Goal: Find specific page/section

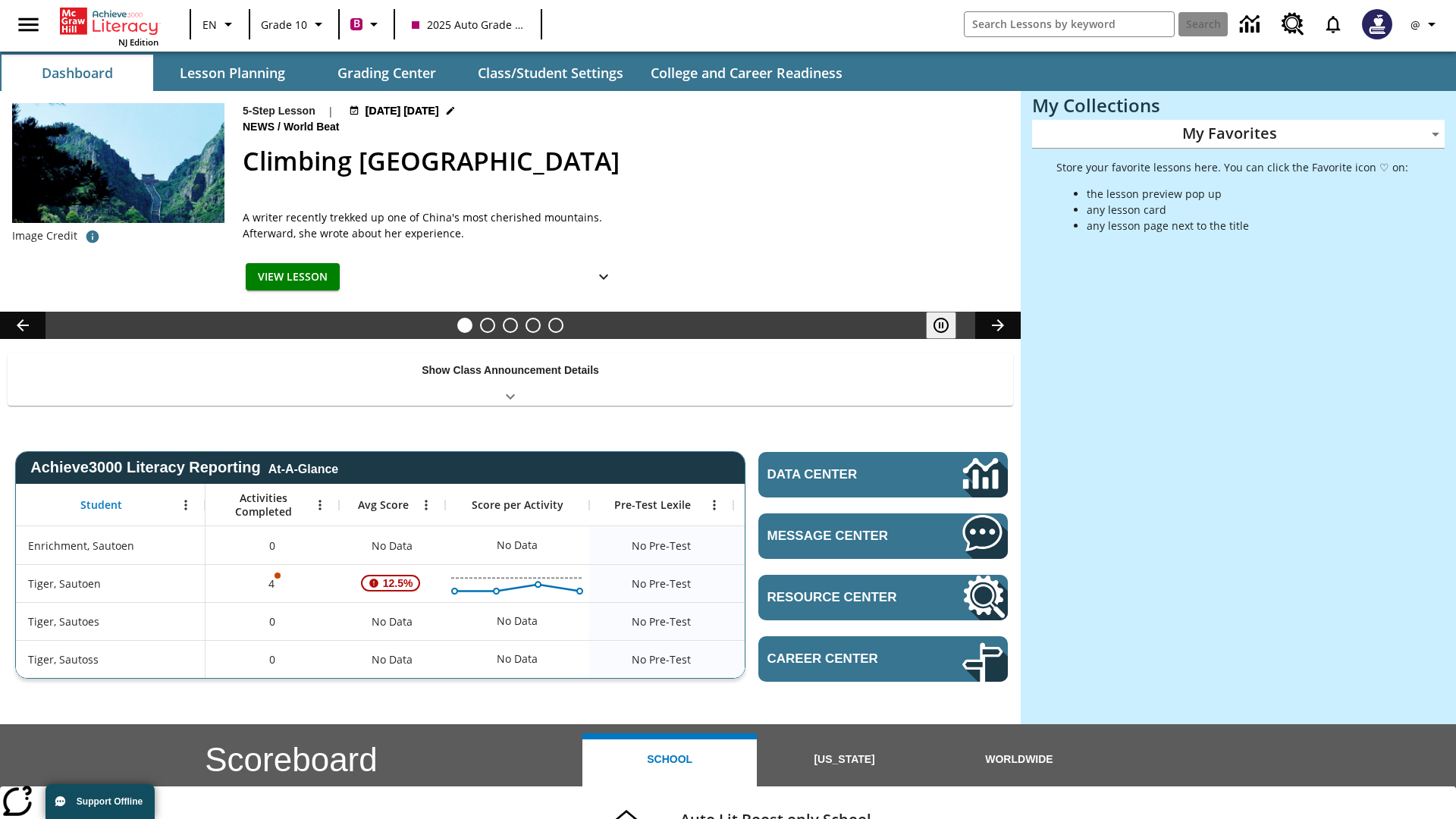
click at [1238, 134] on body "Skip to main content NJ Edition EN Grade 10 B 2025 Auto Grade 10 Search @ Dashb…" at bounding box center [728, 604] width 1456 height 1209
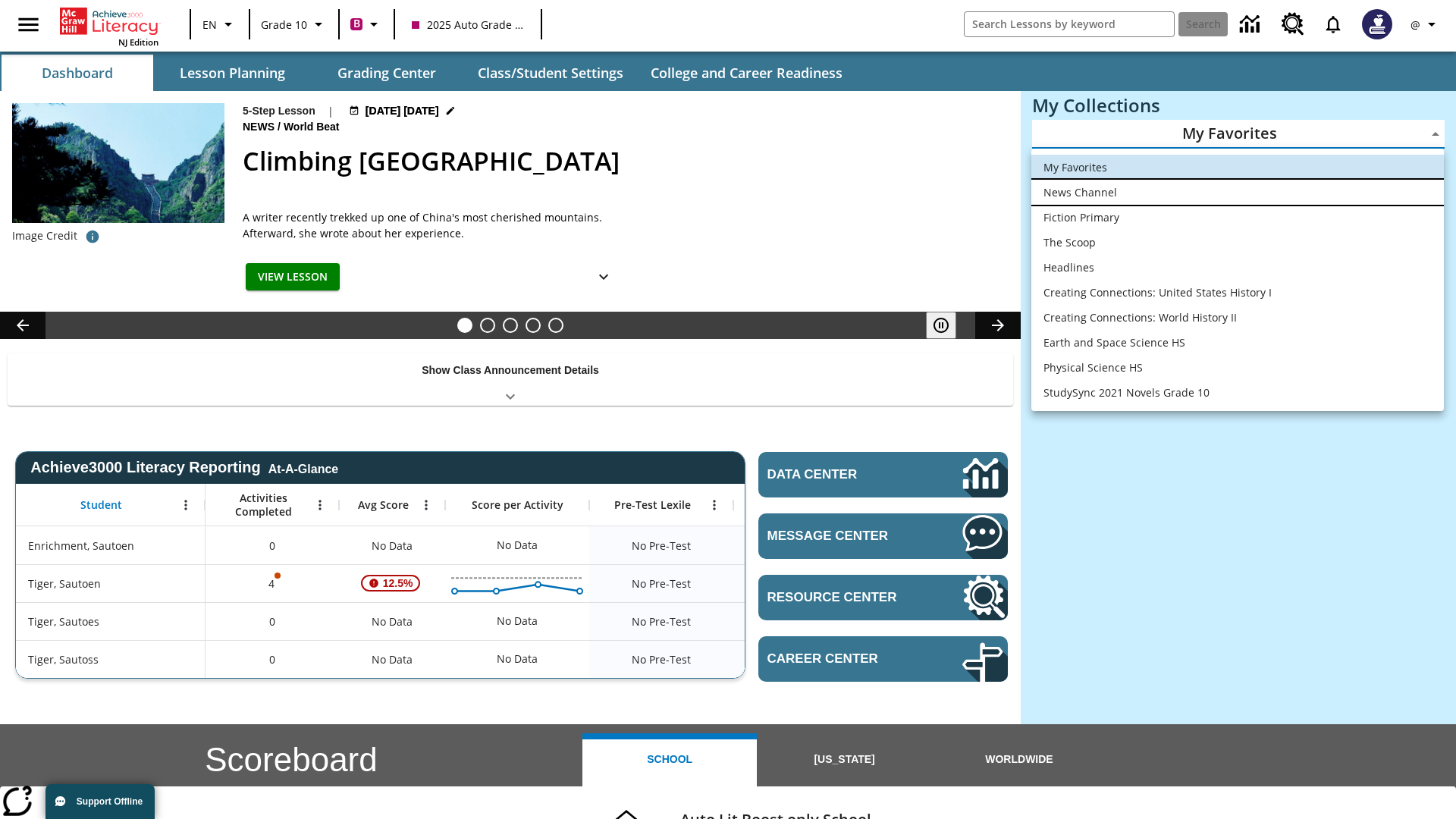
click at [1237, 192] on li "News Channel" at bounding box center [1237, 192] width 413 height 25
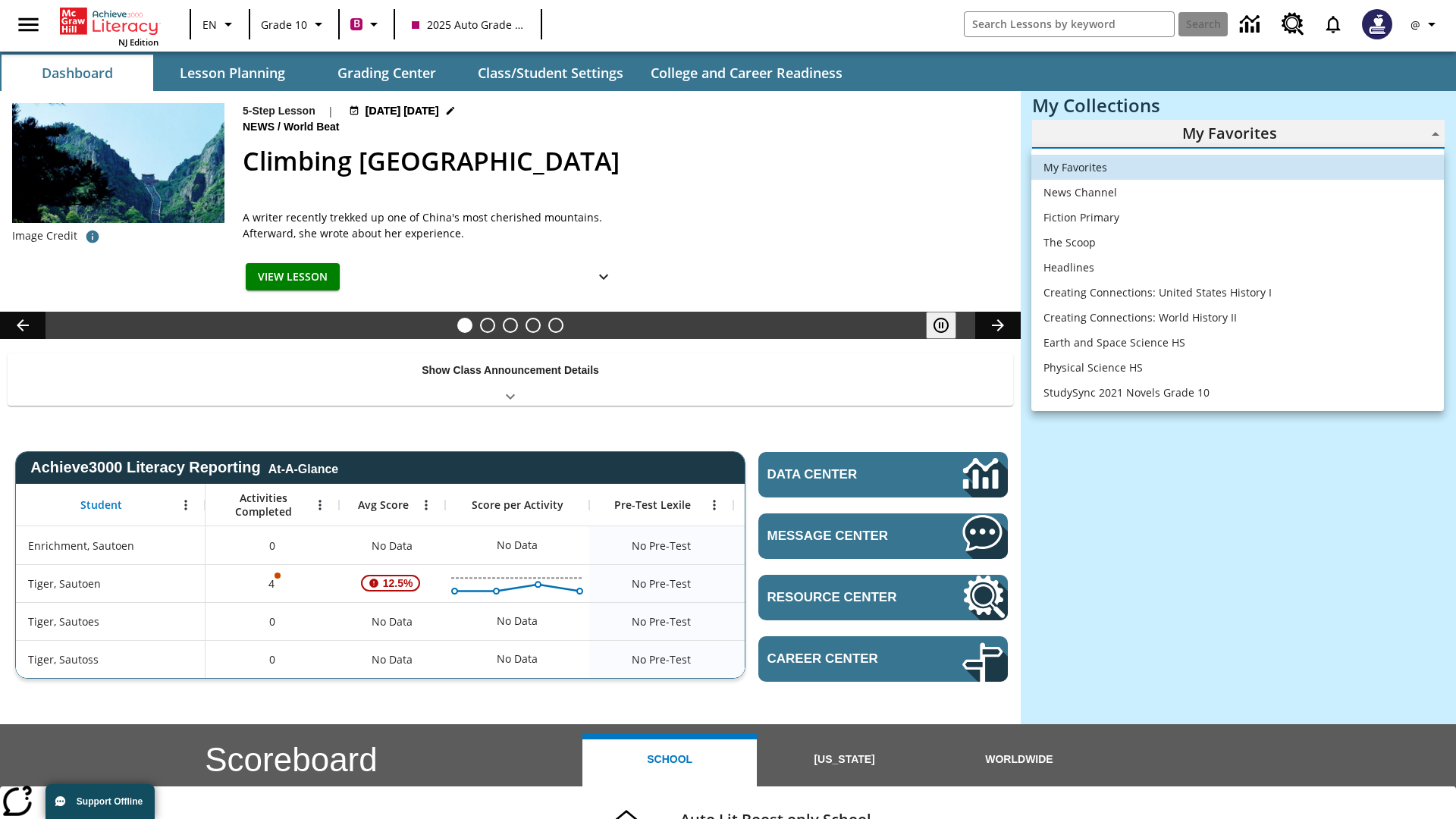
type input "120"
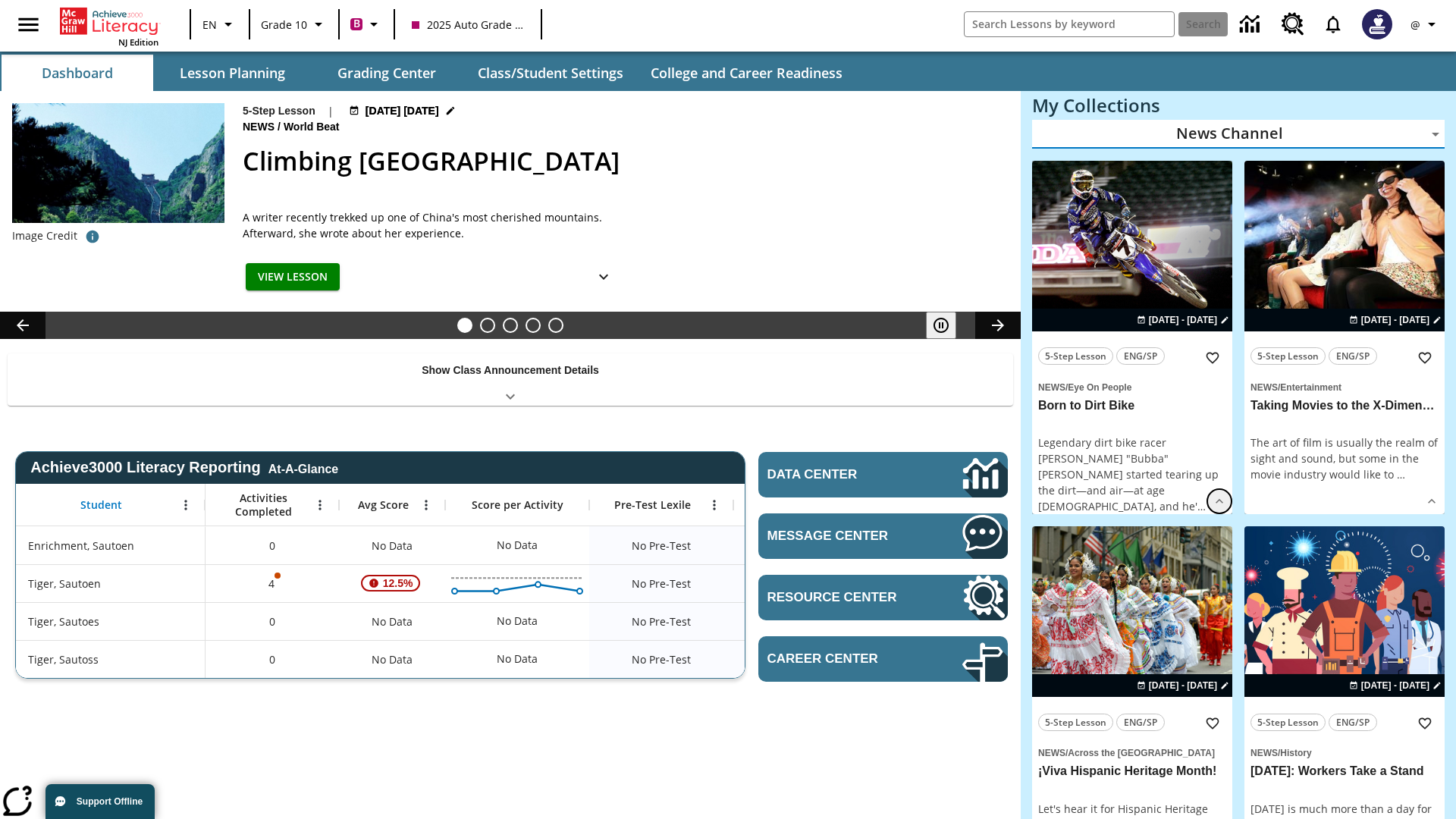
click at [1220, 501] on icon "Show Details" at bounding box center [1220, 501] width 15 height 15
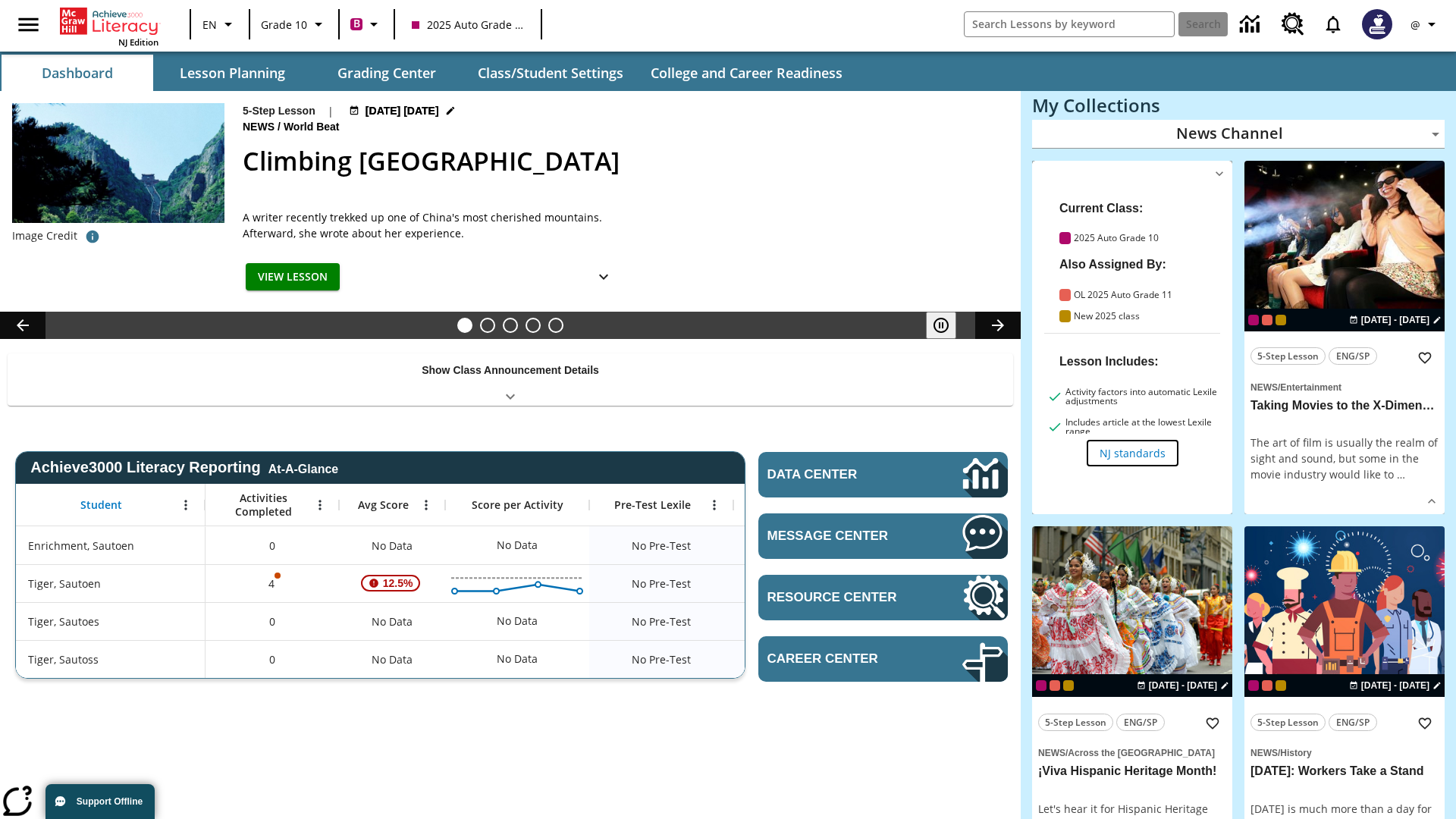
click at [1132, 452] on span "NJ standards" at bounding box center [1132, 453] width 66 height 16
